Goal: Task Accomplishment & Management: Use online tool/utility

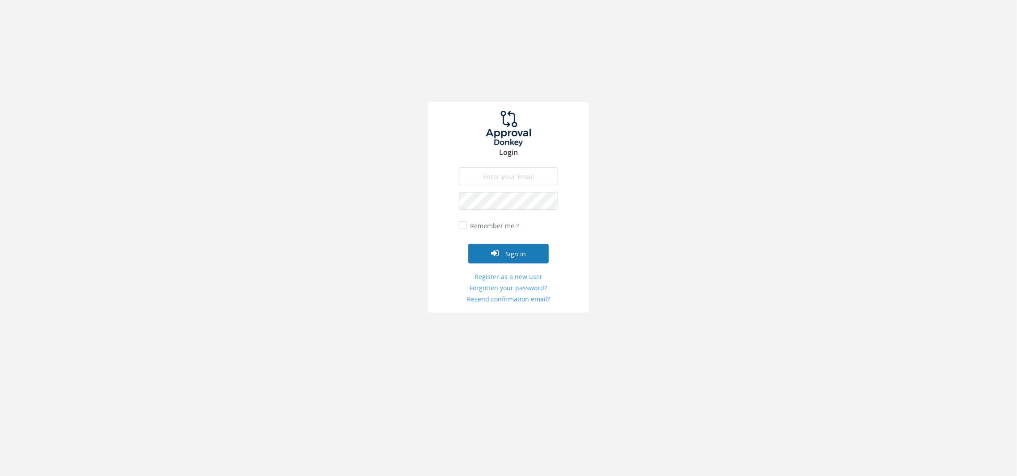
type input "[EMAIL_ADDRESS][DOMAIN_NAME]"
click at [512, 261] on button "Sign in" at bounding box center [508, 254] width 80 height 20
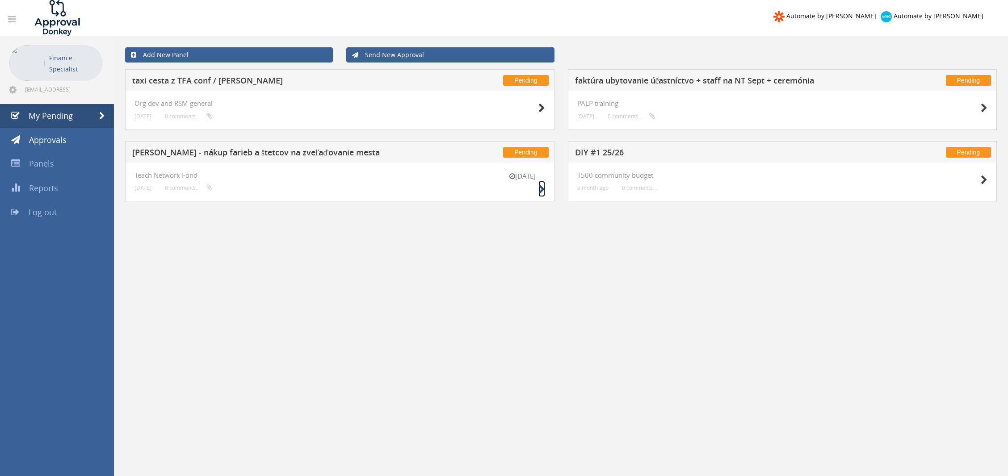
click at [541, 188] on icon at bounding box center [541, 189] width 7 height 9
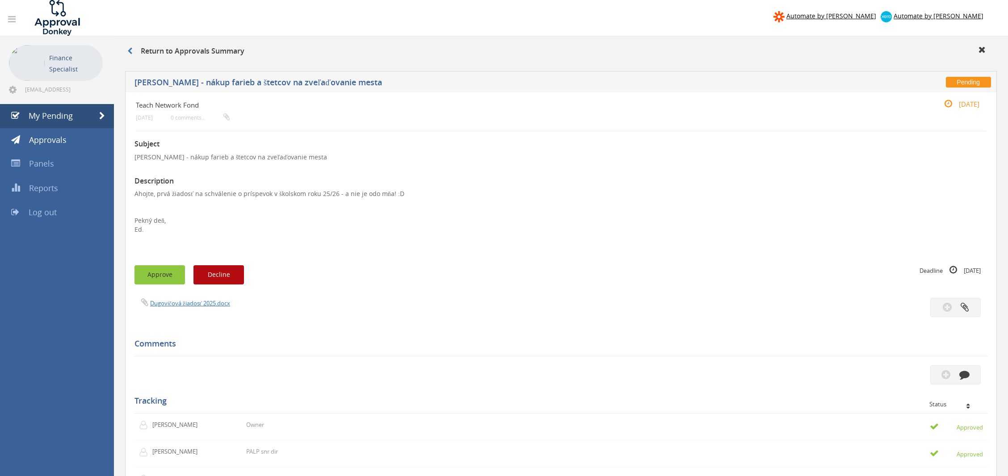
click at [157, 269] on button "Approve" at bounding box center [159, 274] width 50 height 19
